Goal: Transaction & Acquisition: Book appointment/travel/reservation

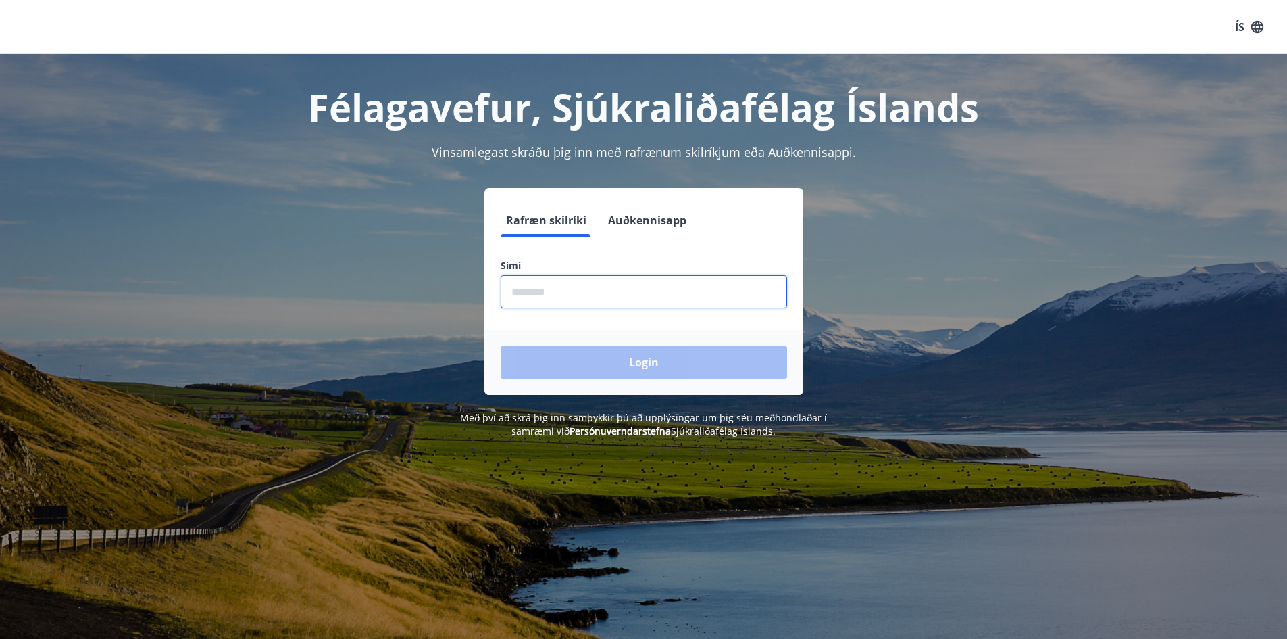
click at [610, 291] on input "phone" at bounding box center [644, 291] width 287 height 33
type input "********"
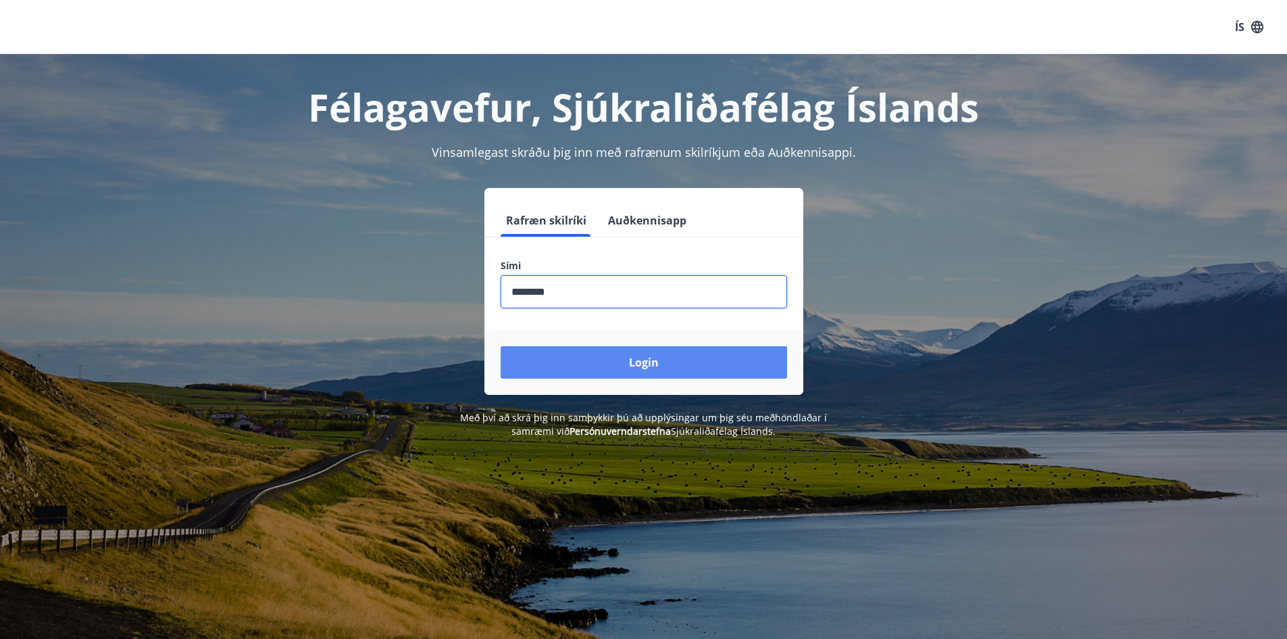
click at [668, 359] on button "Login" at bounding box center [644, 362] width 287 height 32
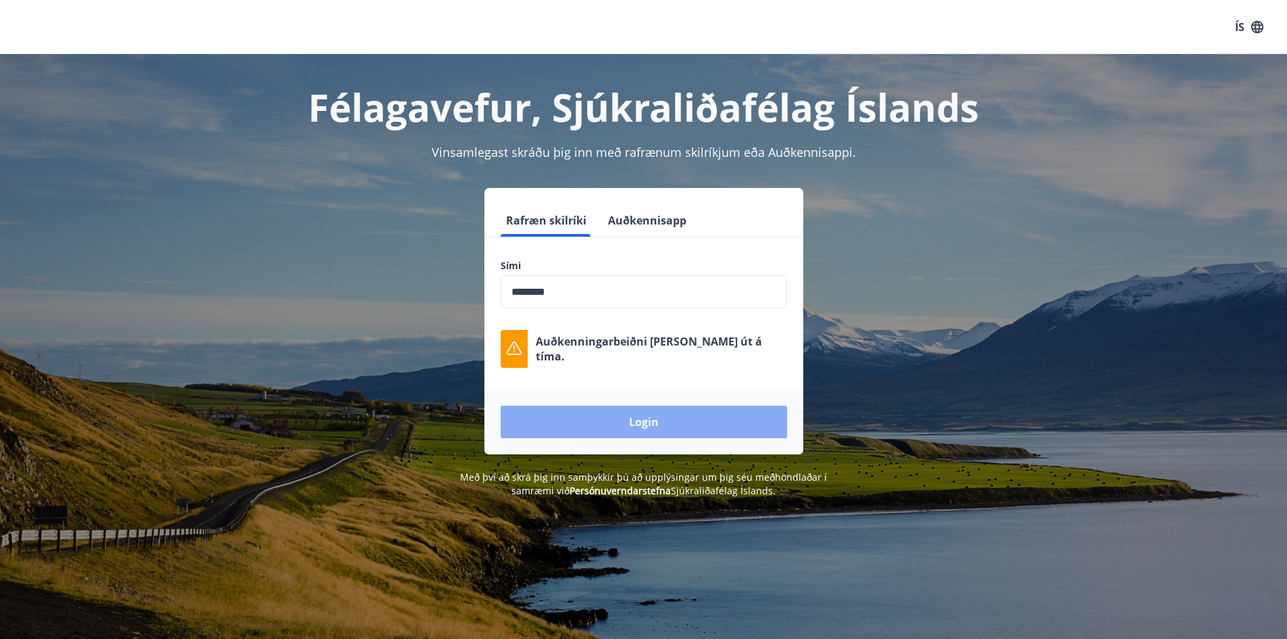
click at [682, 422] on button "Login" at bounding box center [644, 421] width 287 height 32
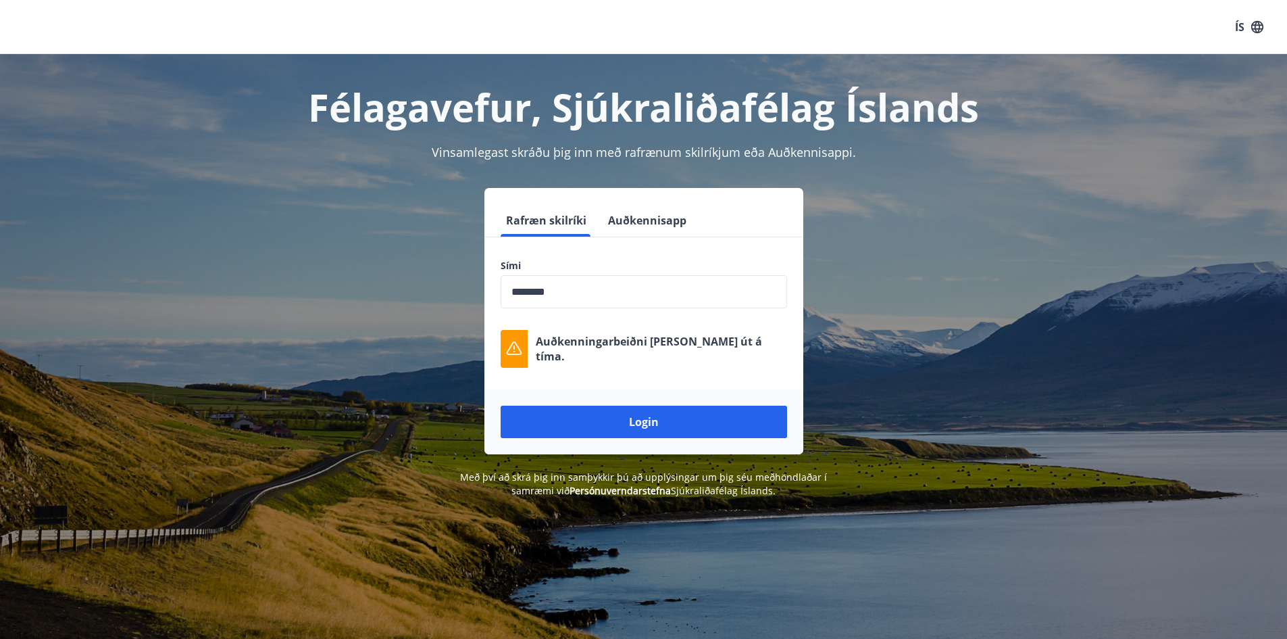
click at [655, 440] on div "Login" at bounding box center [643, 421] width 319 height 65
click at [655, 424] on button "Login" at bounding box center [644, 421] width 287 height 32
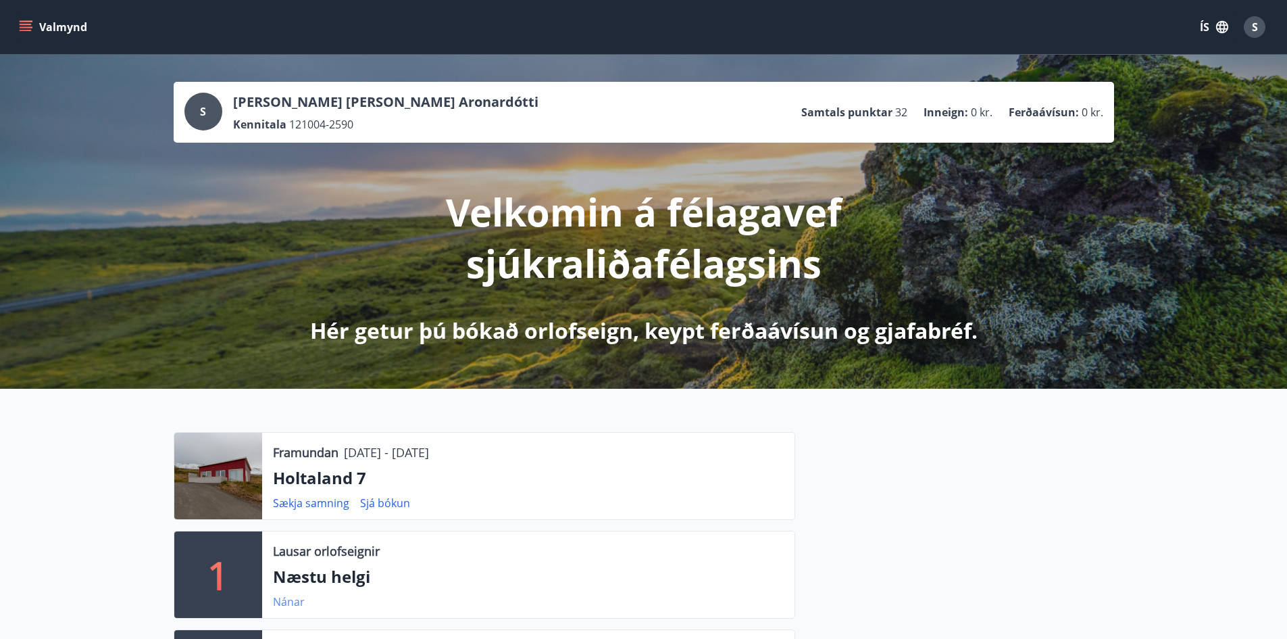
click at [286, 604] on link "Nánar" at bounding box center [289, 601] width 32 height 15
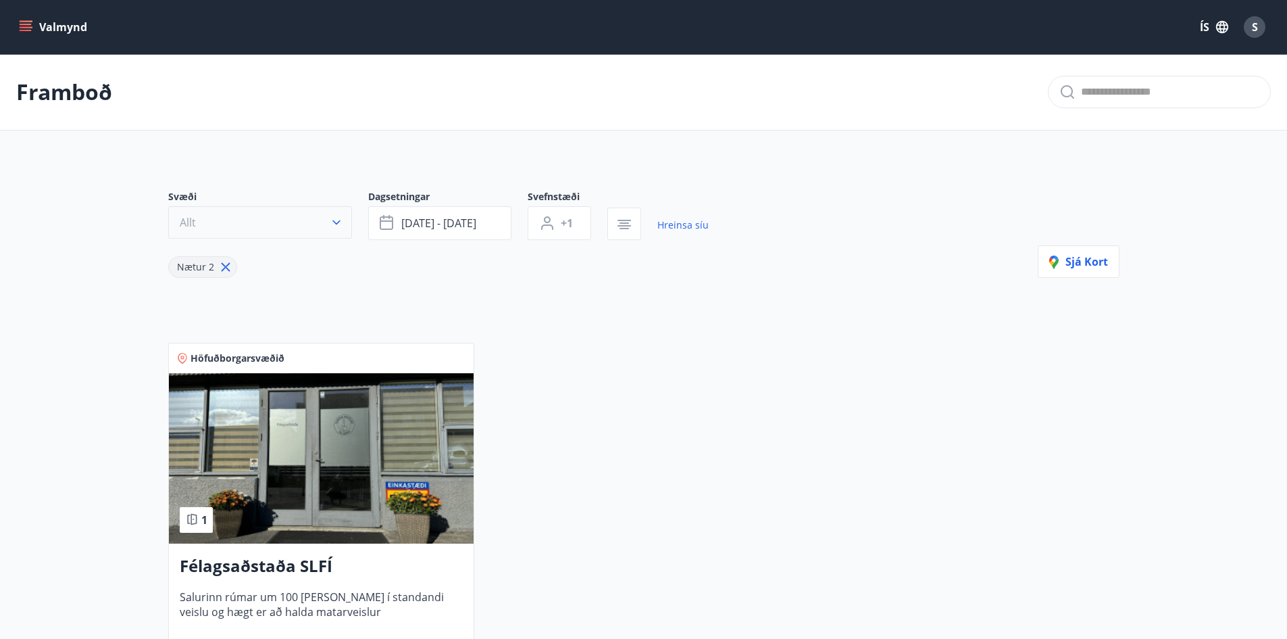
click at [228, 229] on button "Allt" at bounding box center [260, 222] width 184 height 32
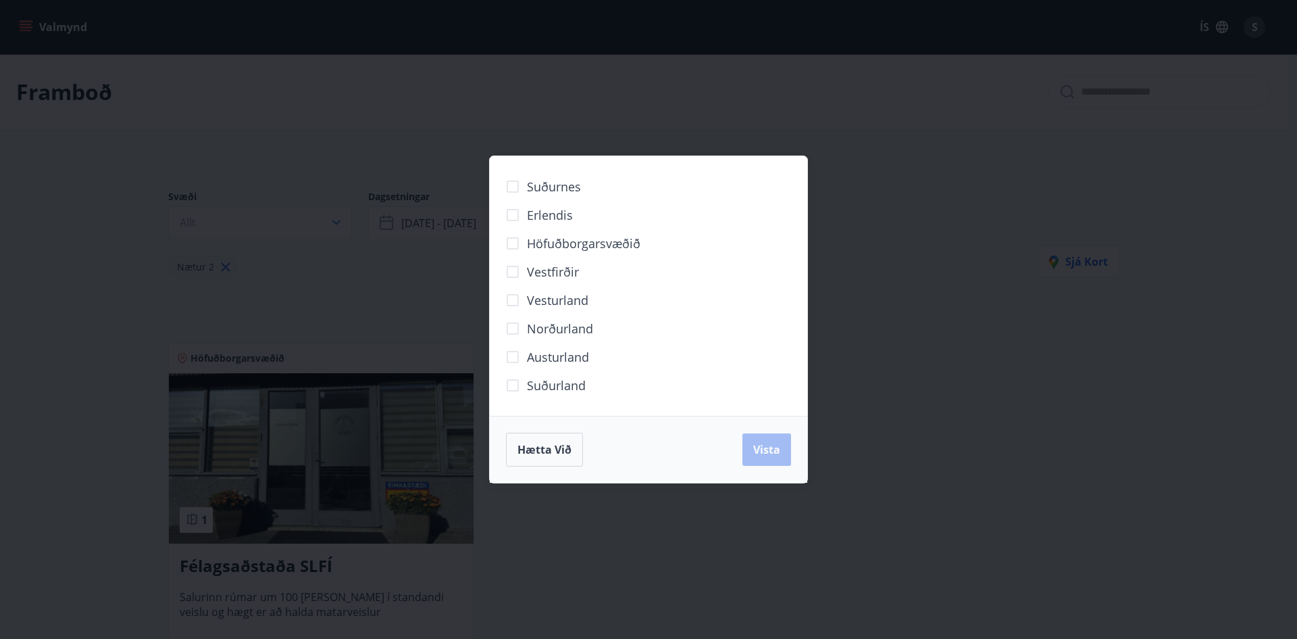
click at [36, 143] on div "Suðurnes Erlendis Höfuðborgarsvæðið Vestfirðir Vesturland Norðurland Austurland…" at bounding box center [648, 319] width 1297 height 639
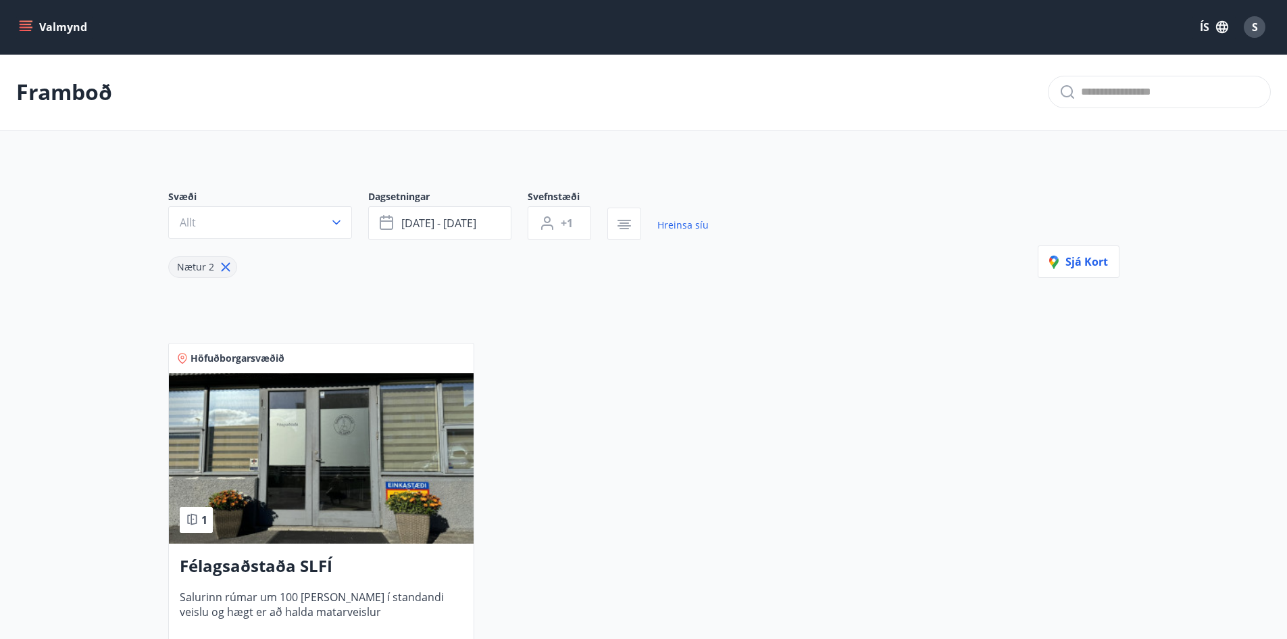
click at [27, 24] on icon "menu" at bounding box center [26, 24] width 12 height 1
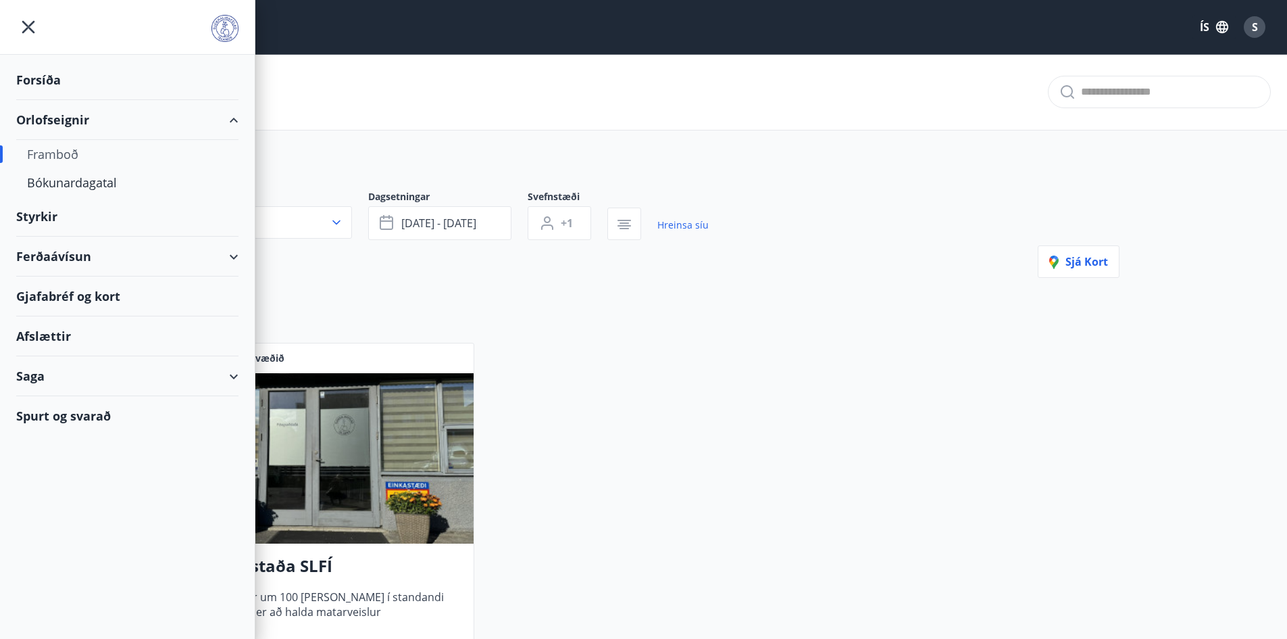
click at [65, 154] on div "Framboð" at bounding box center [127, 154] width 201 height 28
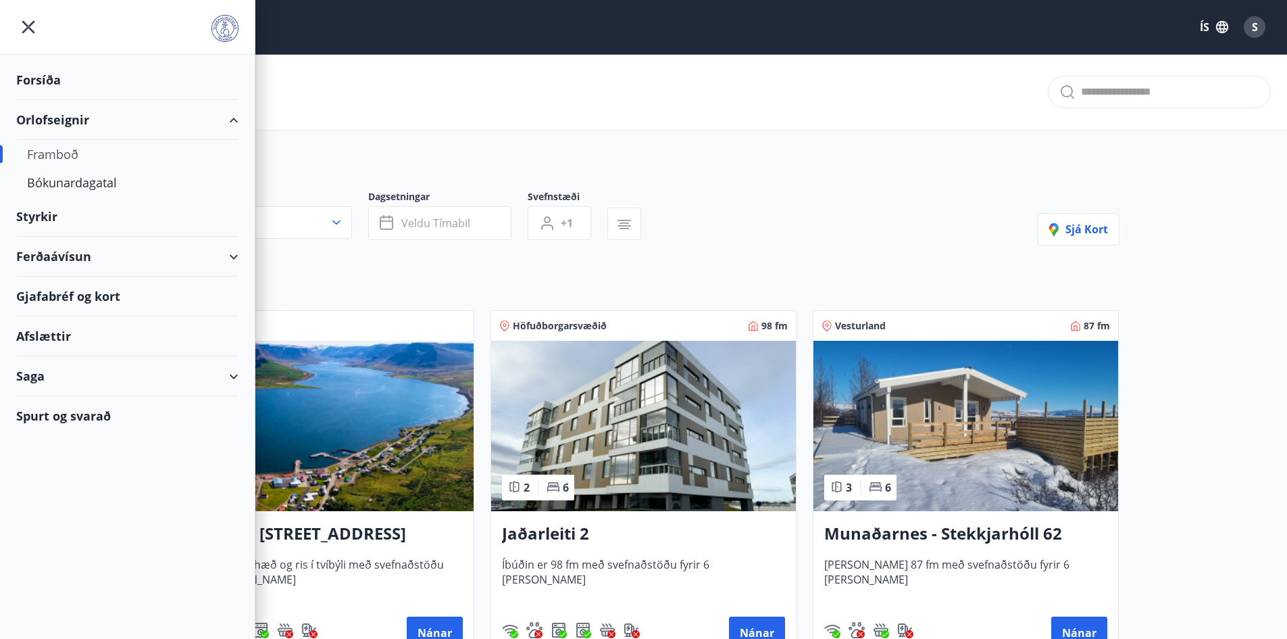
type input "*"
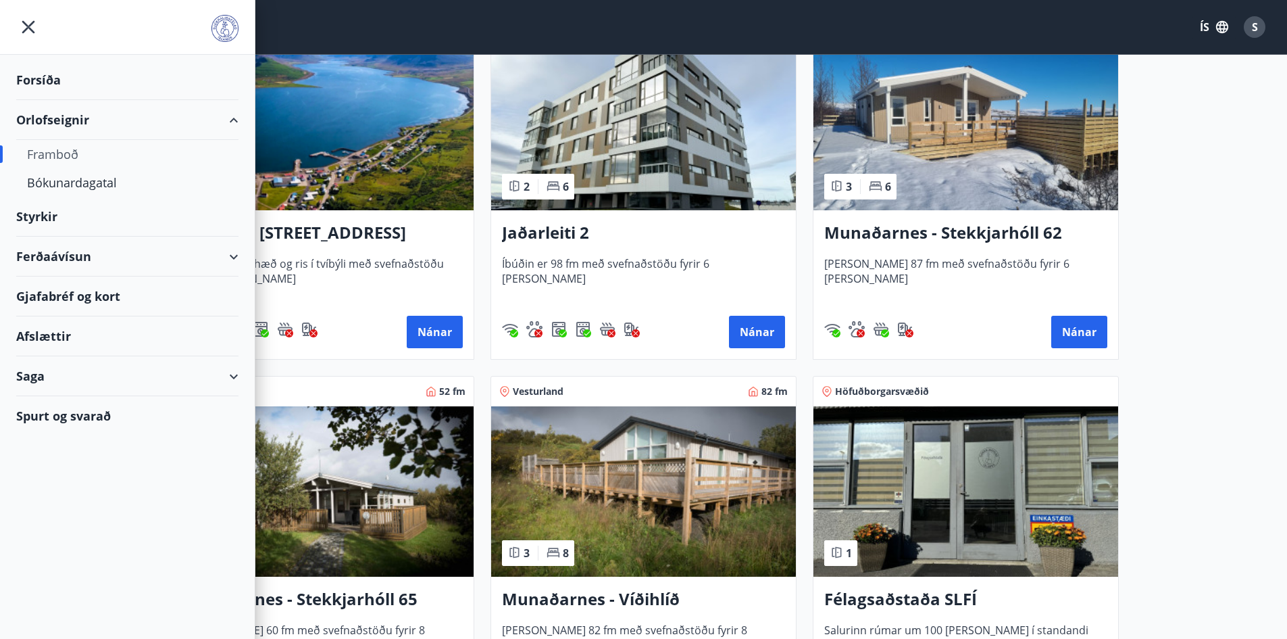
scroll to position [304, 0]
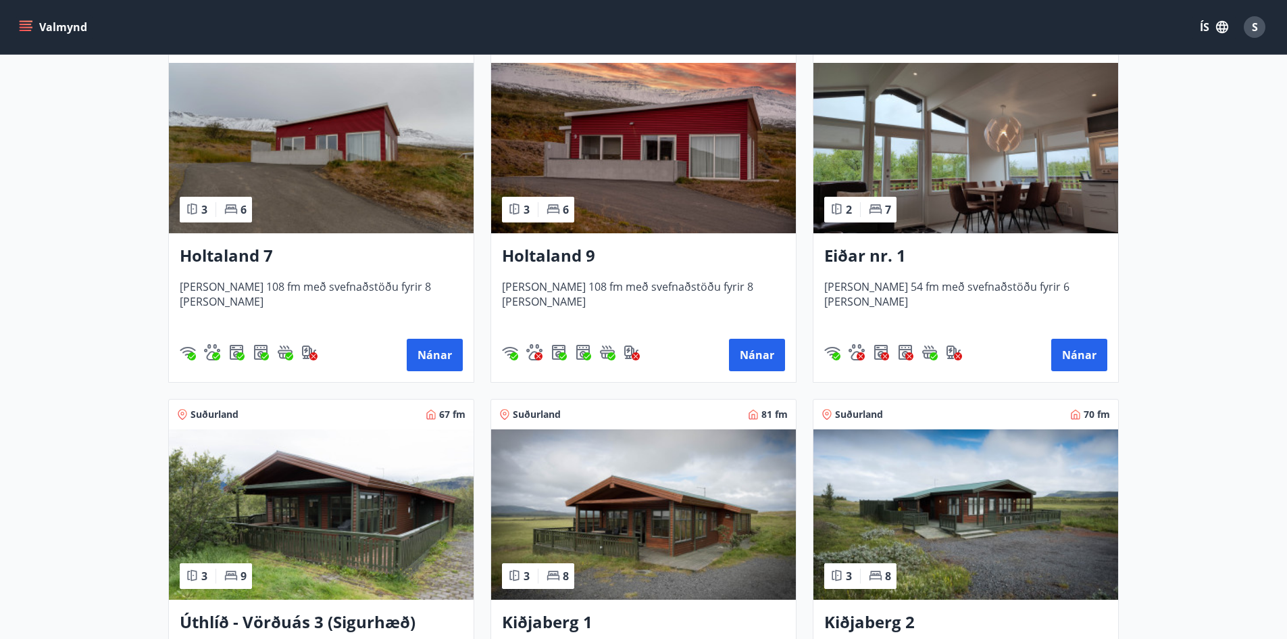
scroll to position [1749, 0]
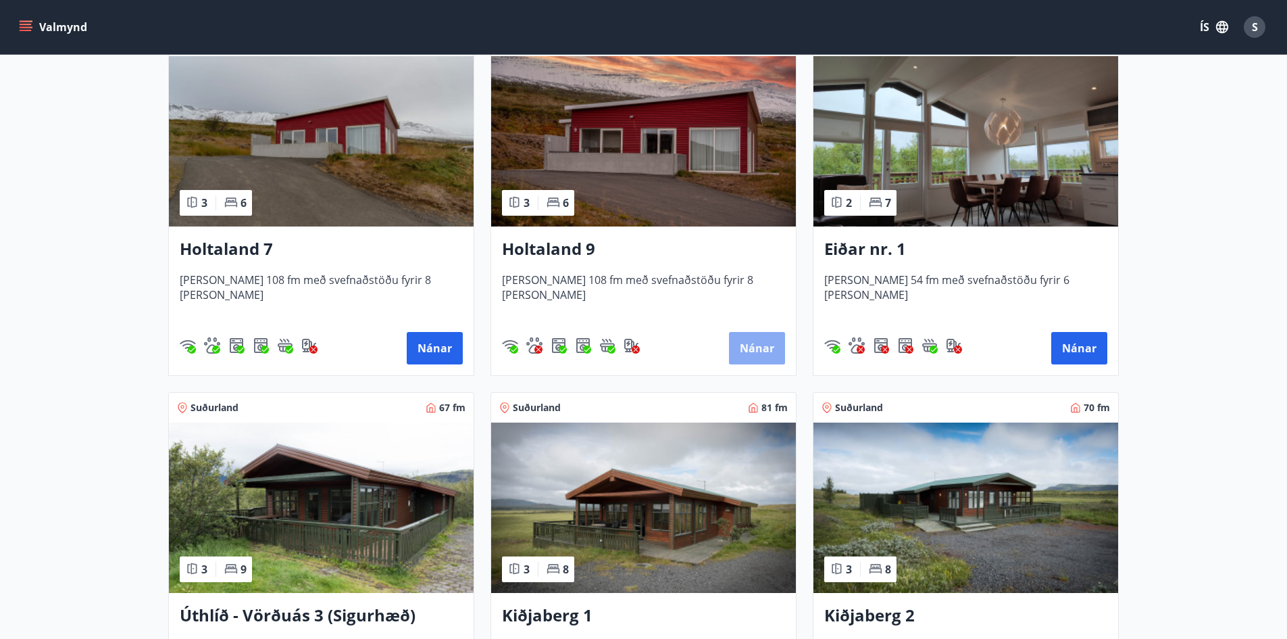
click at [759, 358] on button "Nánar" at bounding box center [757, 348] width 56 height 32
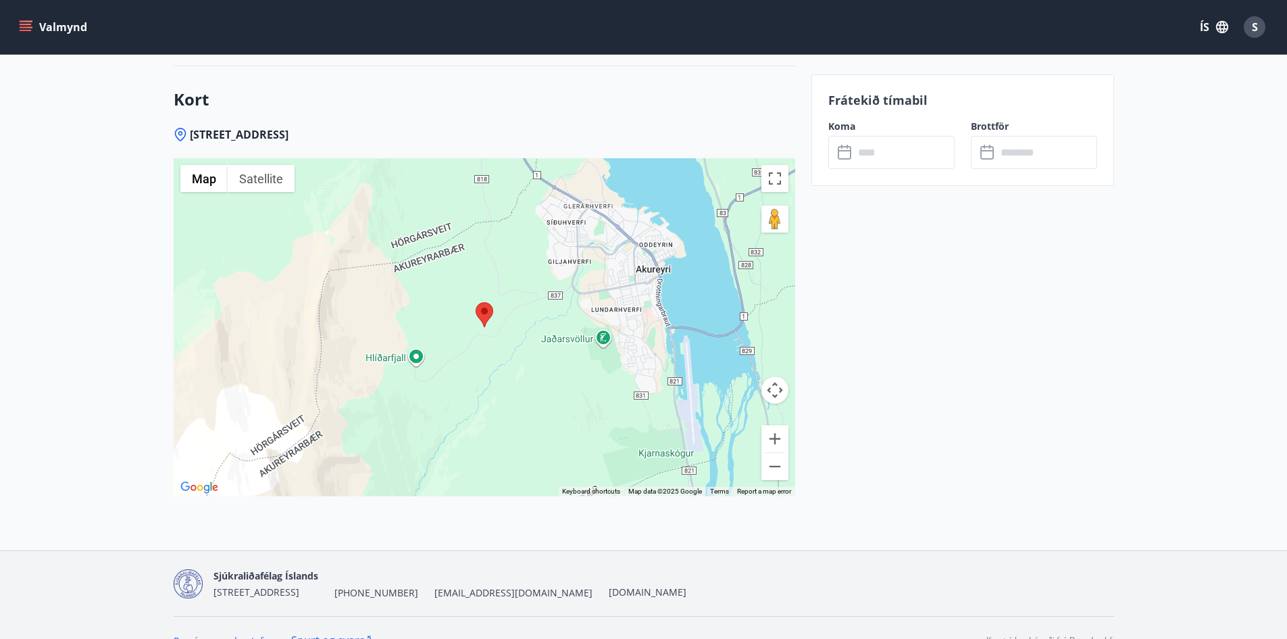
scroll to position [2211, 0]
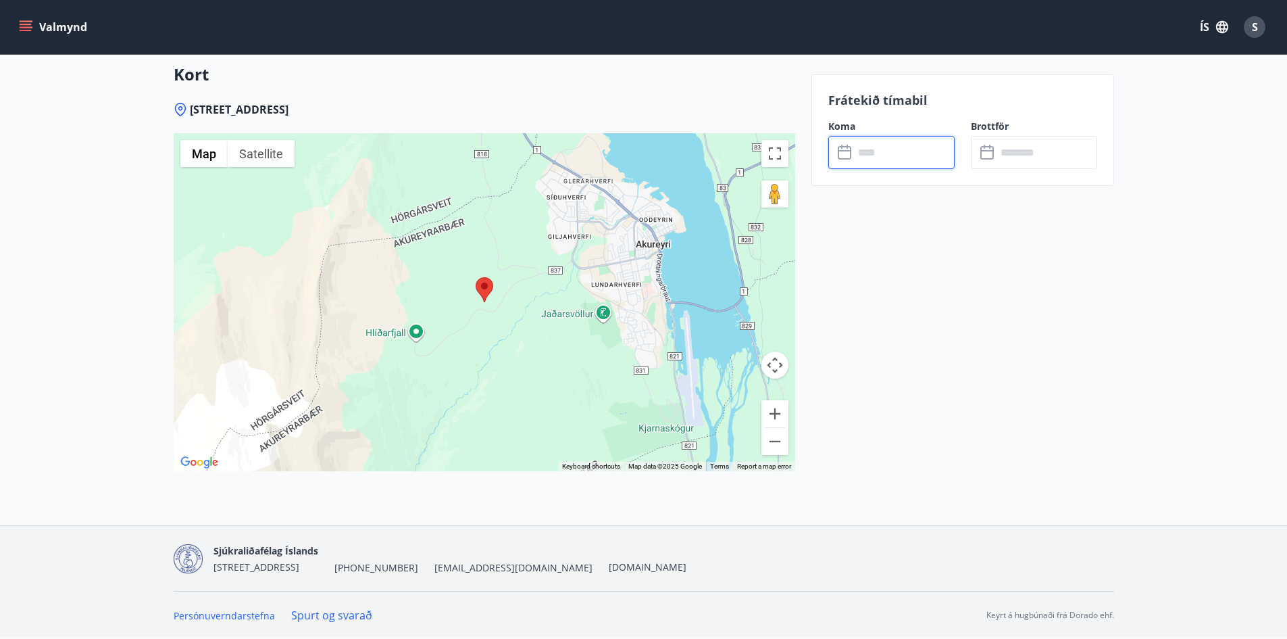
click at [889, 158] on input "text" at bounding box center [904, 152] width 101 height 33
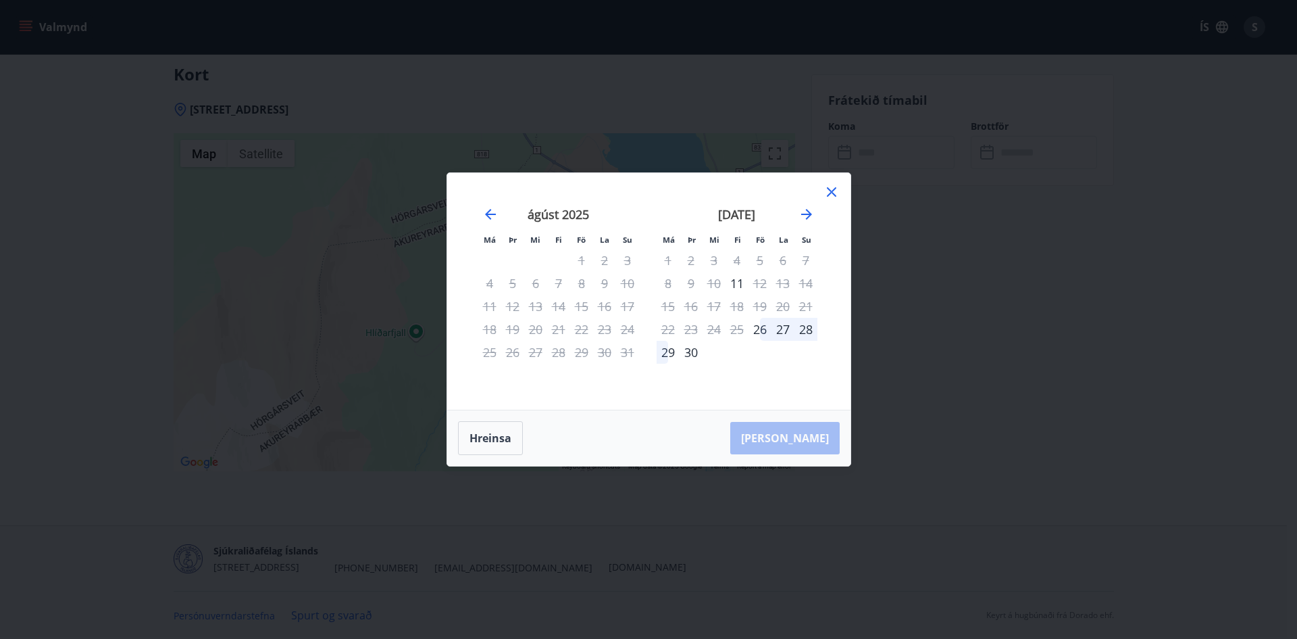
click at [1108, 397] on div "Má Þr Mi Fi Fö La Su Má Þr Mi Fi Fö La Su júlí 2025 1 2 3 4 5 6 7 8 9 10 11 12 …" at bounding box center [648, 319] width 1297 height 639
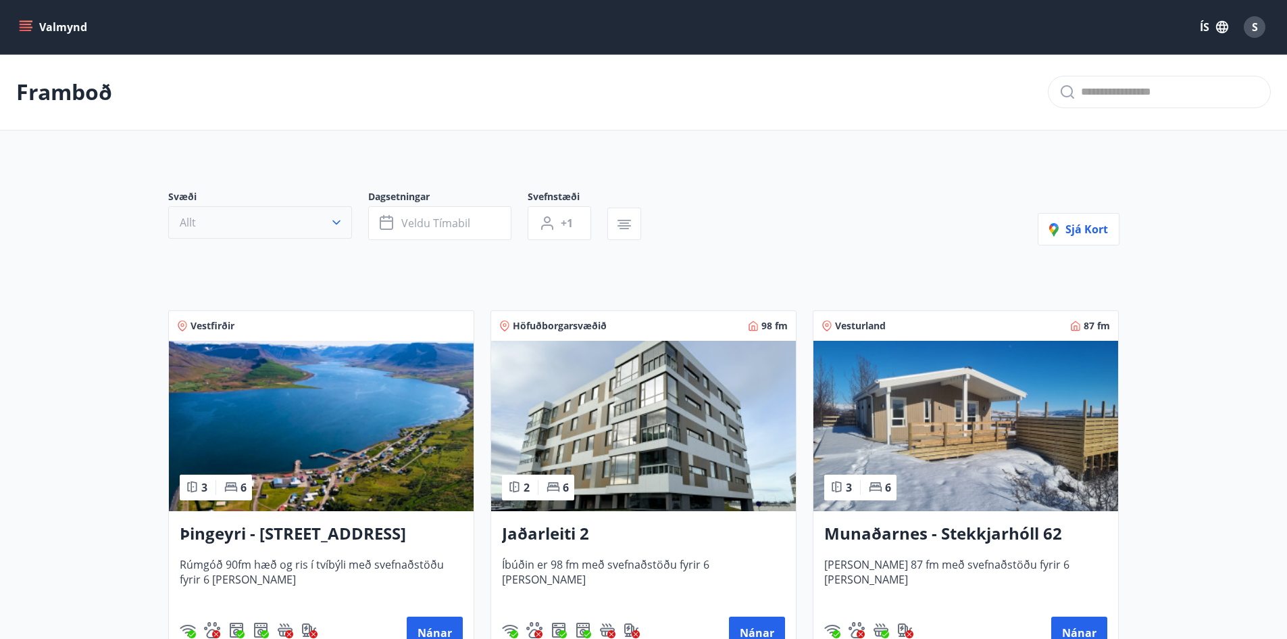
click at [237, 213] on button "Allt" at bounding box center [260, 222] width 184 height 32
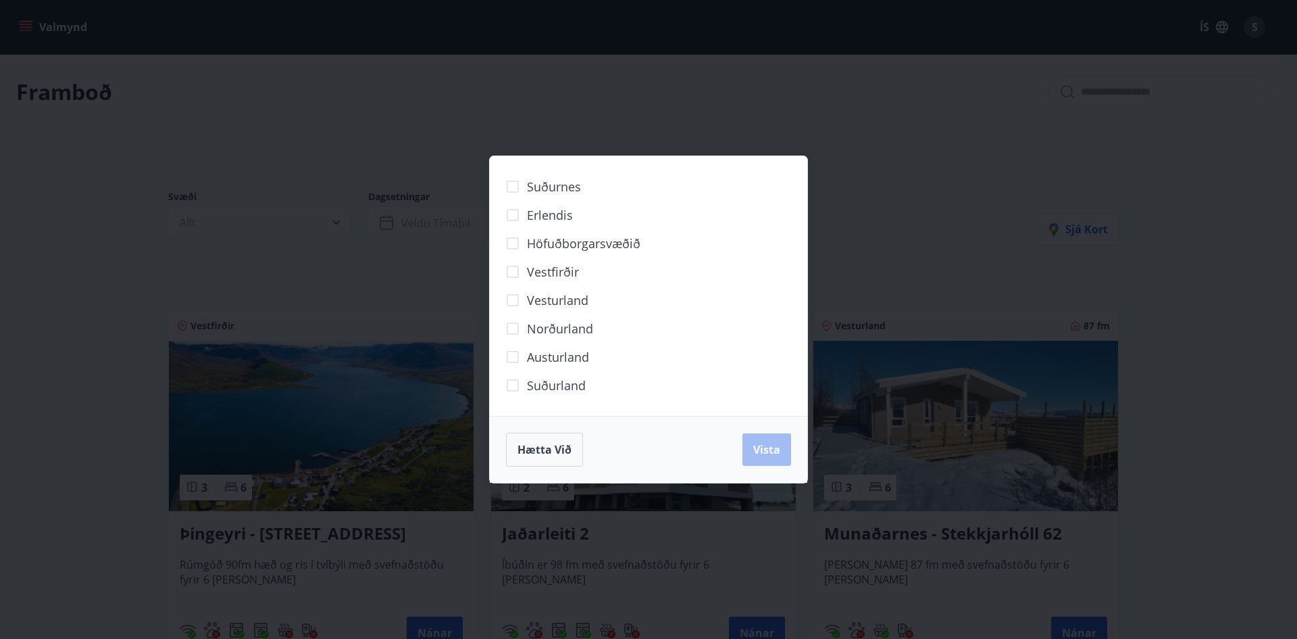
click at [551, 331] on span "Norðurland" at bounding box center [560, 329] width 66 height 18
click at [757, 449] on span "Vista" at bounding box center [766, 449] width 27 height 15
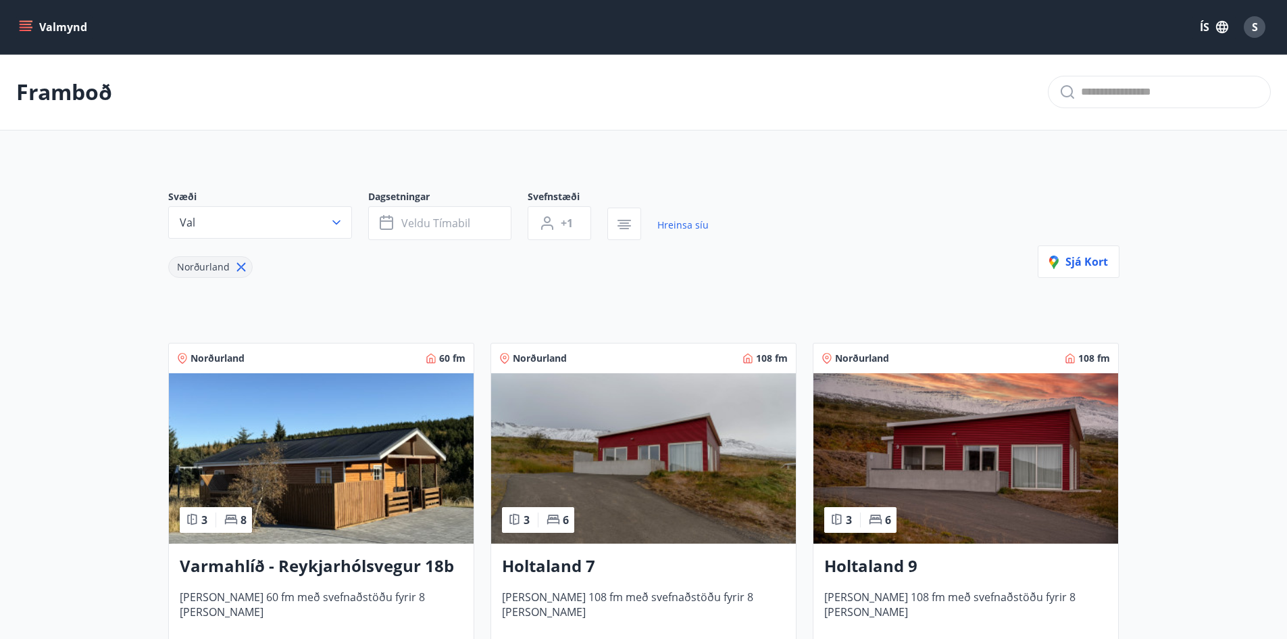
click at [655, 527] on img at bounding box center [643, 458] width 305 height 170
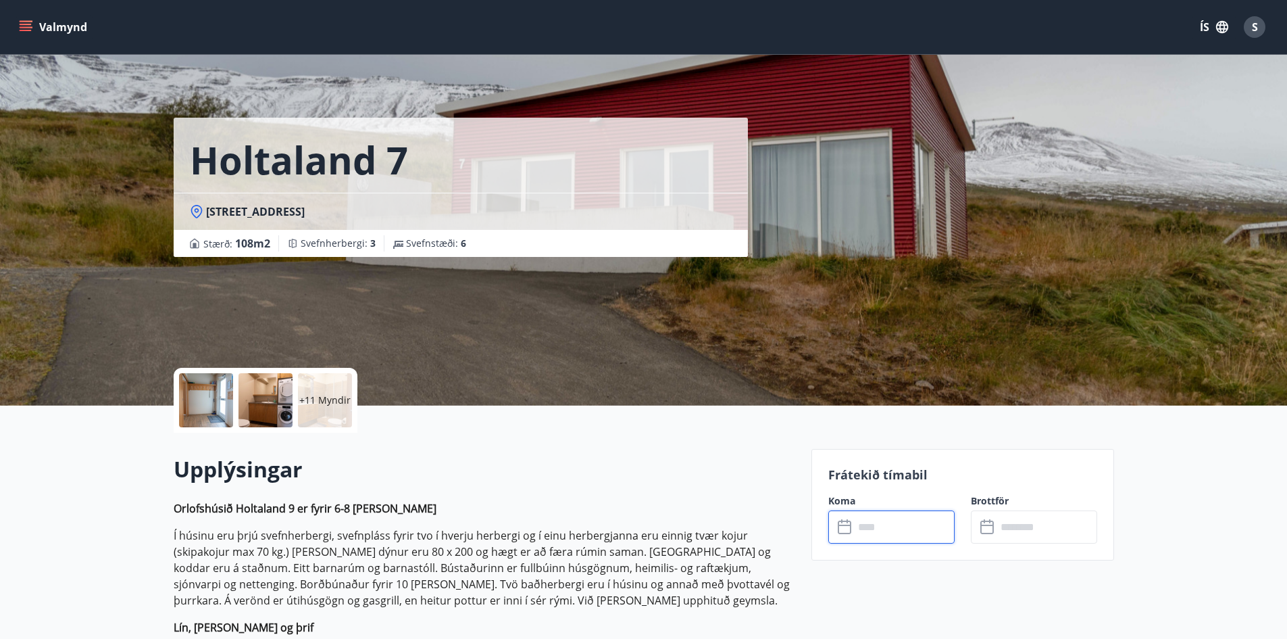
click at [910, 532] on input "text" at bounding box center [904, 526] width 101 height 33
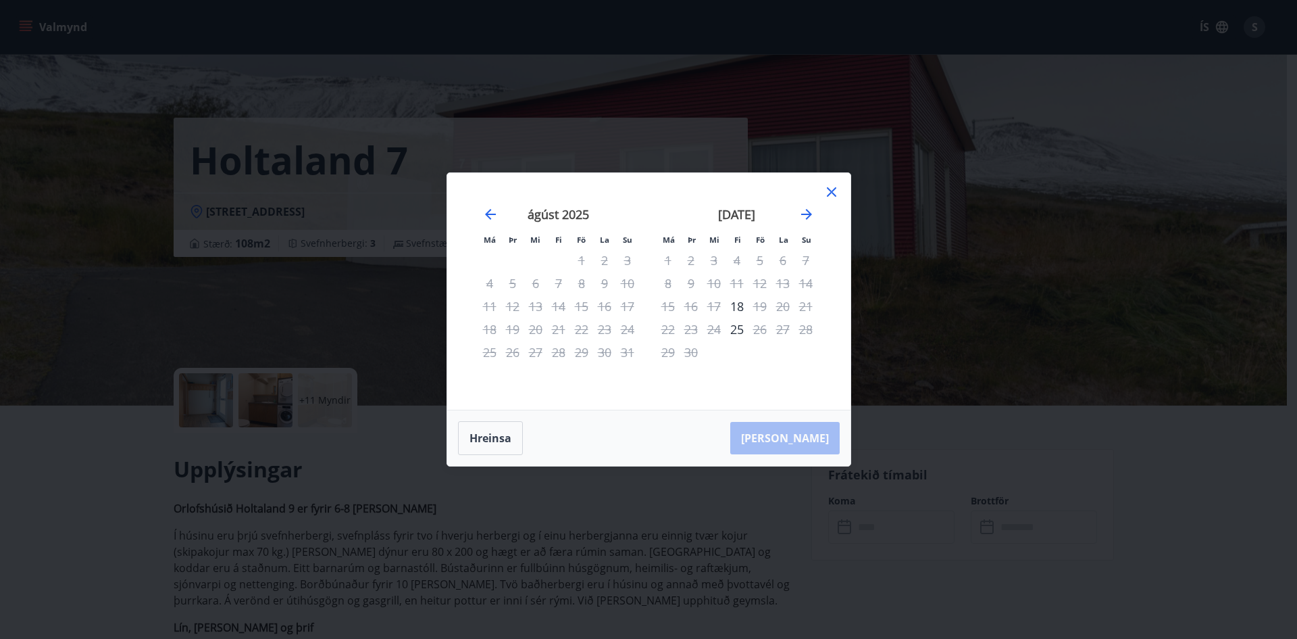
click at [33, 49] on div "Má Þr Mi Fi Fö La Su Má Þr Mi Fi Fö La Su júlí 2025 1 2 3 4 5 6 7 8 9 10 11 12 …" at bounding box center [648, 319] width 1297 height 639
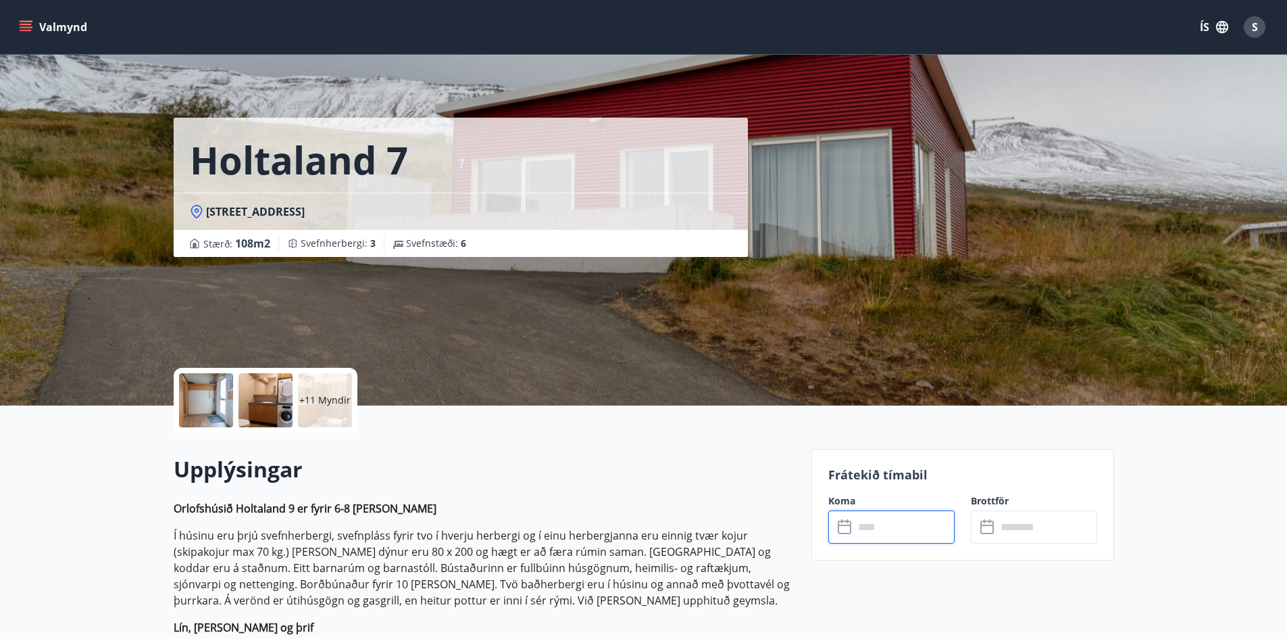
click at [1259, 28] on div "S" at bounding box center [1255, 27] width 22 height 22
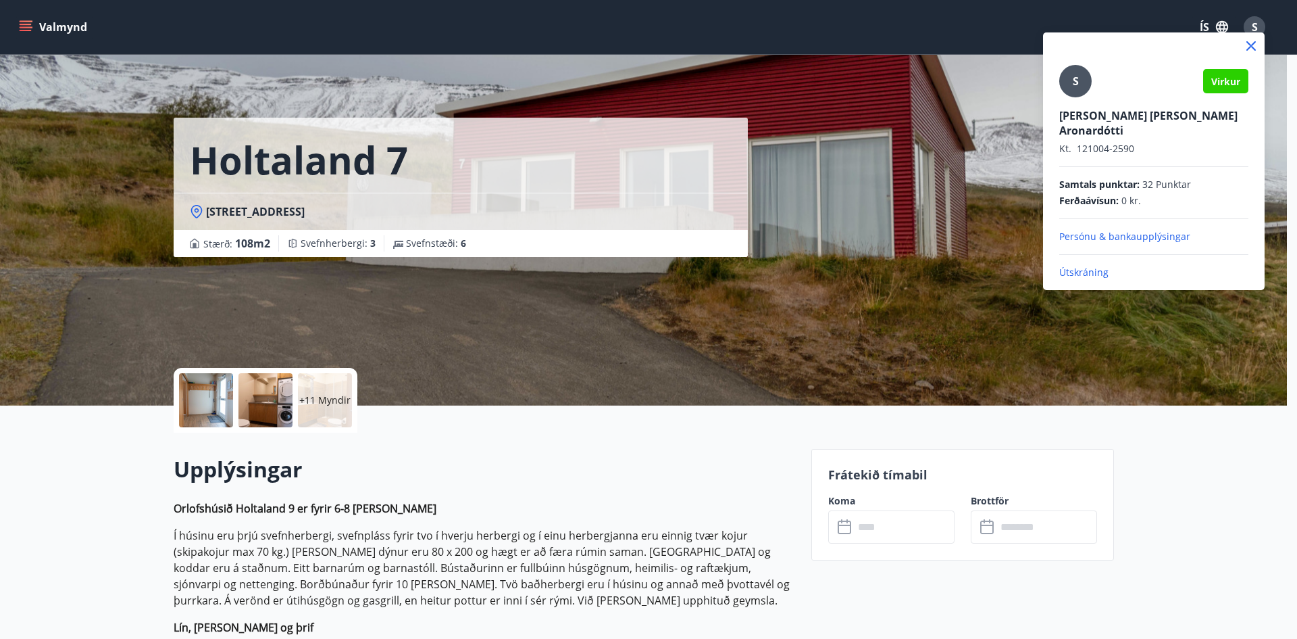
click at [1091, 266] on p "Útskráning" at bounding box center [1154, 273] width 189 height 14
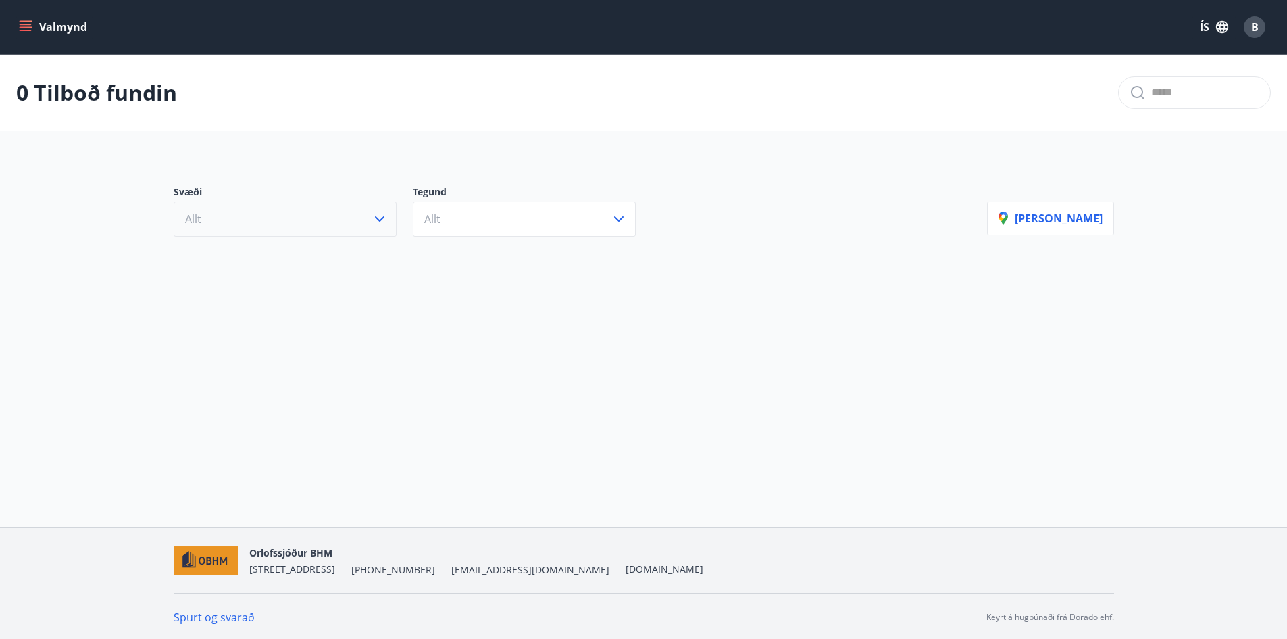
click at [271, 223] on button "Allt" at bounding box center [285, 218] width 223 height 35
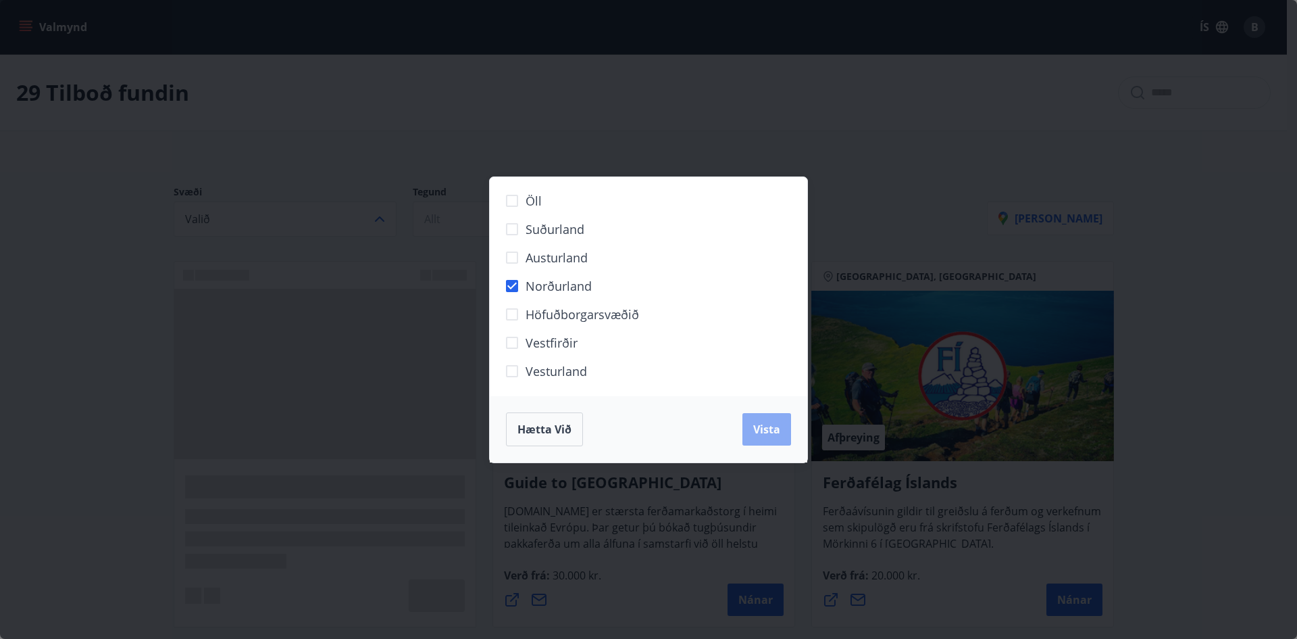
click at [773, 433] on span "Vista" at bounding box center [766, 429] width 27 height 15
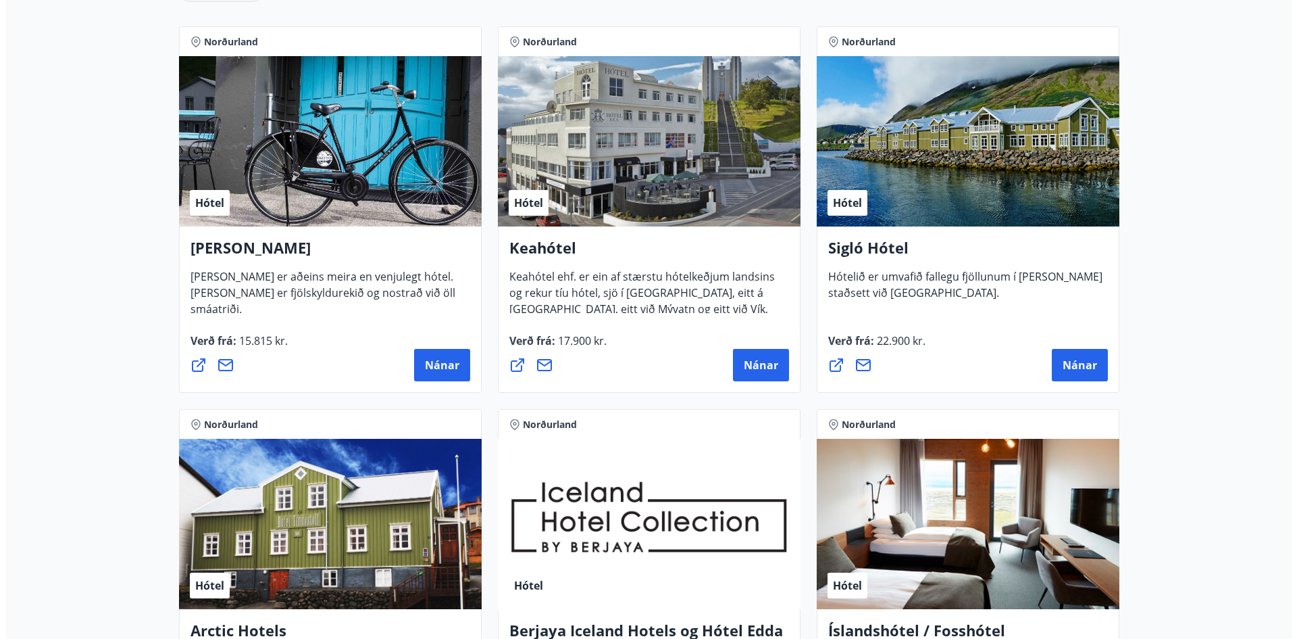
scroll to position [195, 0]
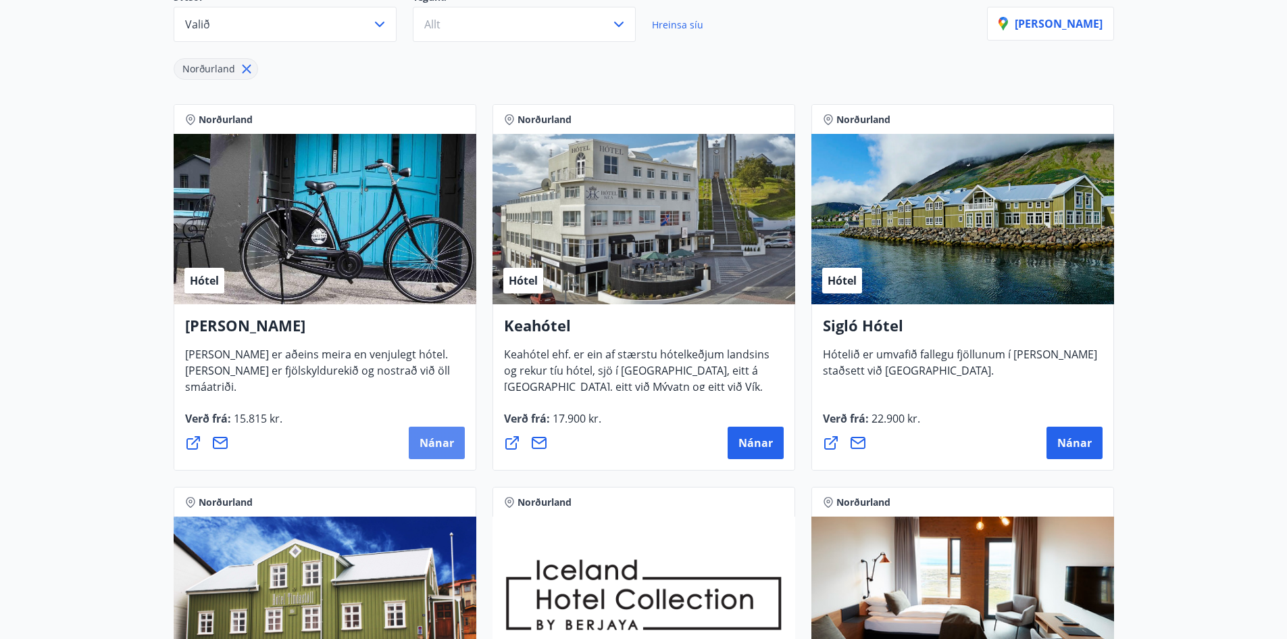
click at [426, 430] on button "Nánar" at bounding box center [437, 442] width 56 height 32
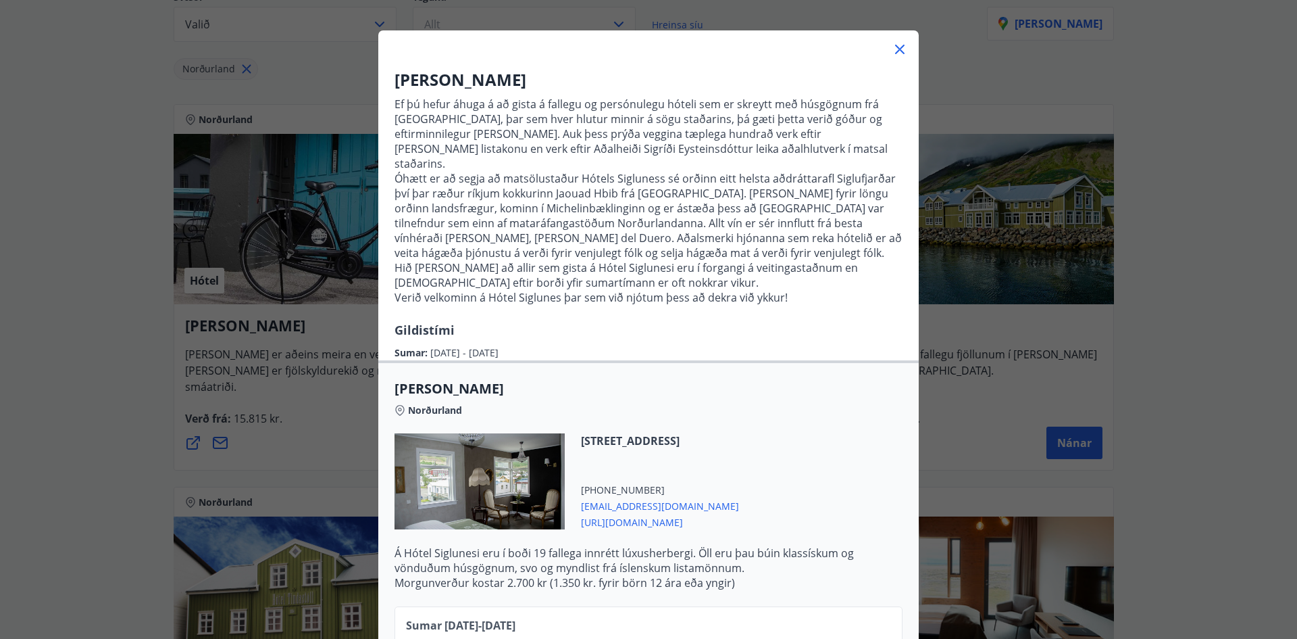
scroll to position [0, 0]
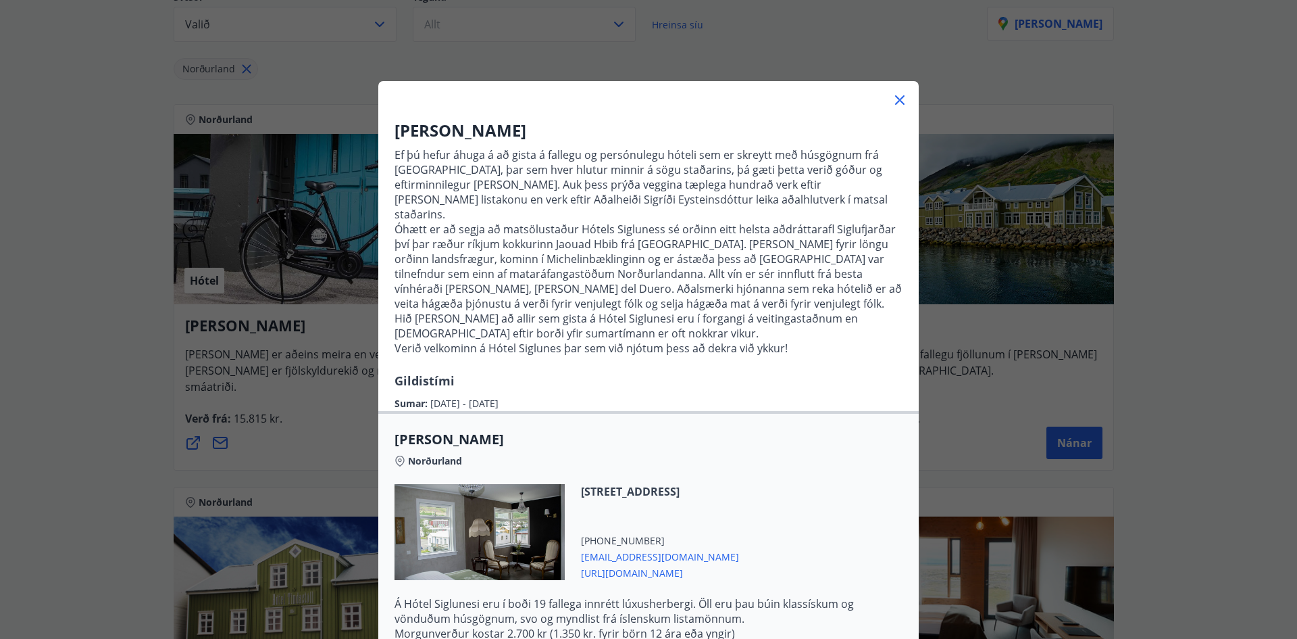
click at [860, 487] on div "[STREET_ADDRESS] [PHONE_NUMBER] [EMAIL_ADDRESS][DOMAIN_NAME] [URL][DOMAIN_NAME]" at bounding box center [649, 540] width 508 height 112
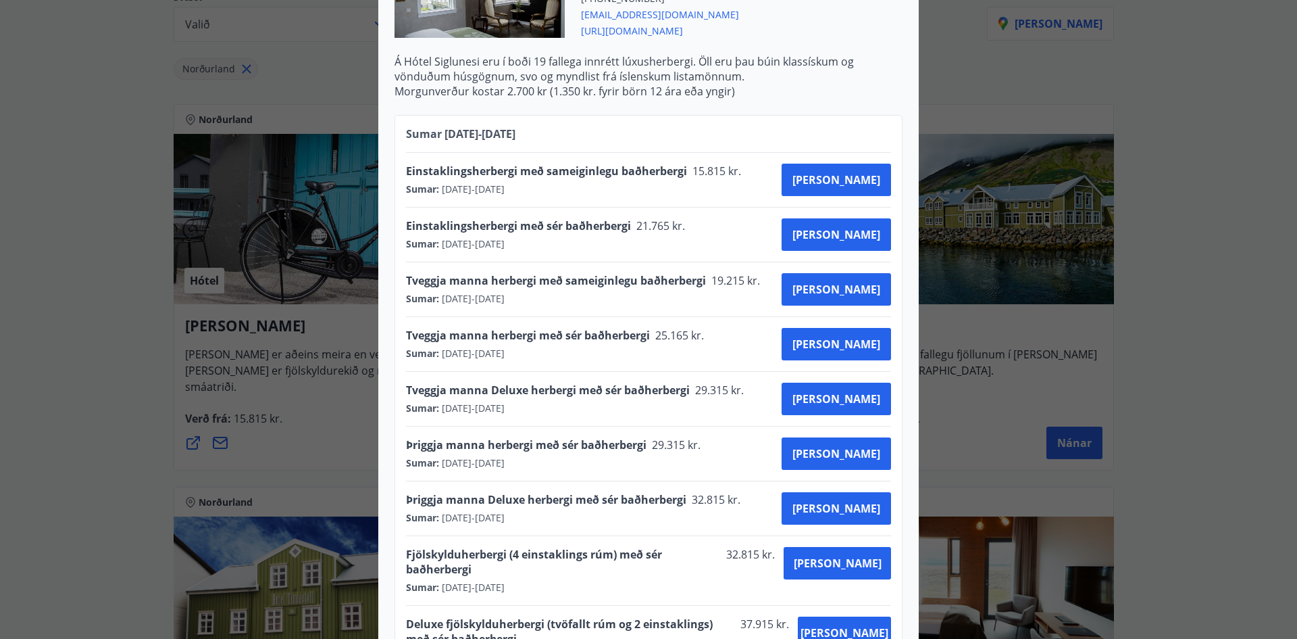
scroll to position [560, 0]
